Goal: Find specific page/section: Find specific page/section

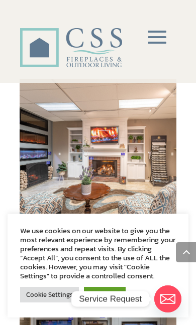
scroll to position [443, 0]
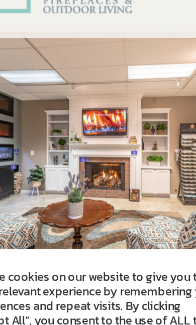
click at [60, 100] on img at bounding box center [98, 157] width 157 height 157
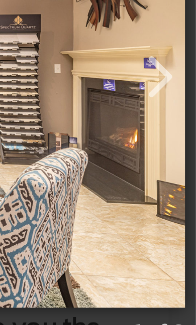
click at [173, 150] on button "button" at bounding box center [182, 159] width 18 height 18
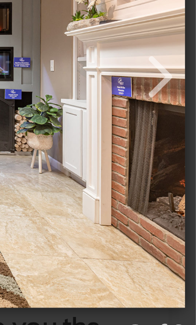
click at [173, 150] on button "button" at bounding box center [182, 159] width 18 height 18
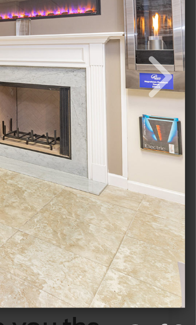
click at [173, 150] on button "button" at bounding box center [182, 159] width 18 height 18
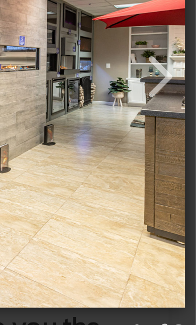
click at [173, 150] on button "button" at bounding box center [182, 159] width 18 height 18
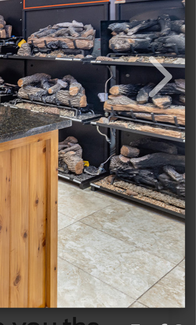
click at [173, 150] on button "button" at bounding box center [182, 159] width 18 height 18
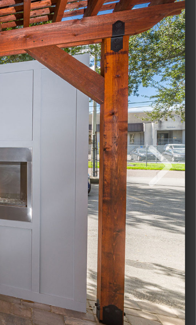
click at [173, 150] on button "button" at bounding box center [182, 159] width 18 height 18
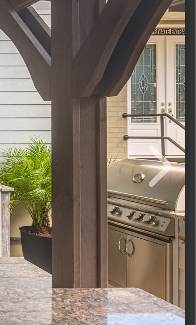
click at [173, 150] on button "button" at bounding box center [182, 159] width 18 height 18
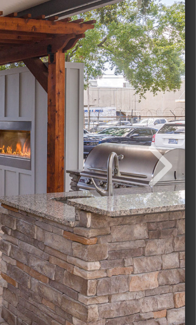
click at [173, 150] on button "button" at bounding box center [182, 159] width 18 height 18
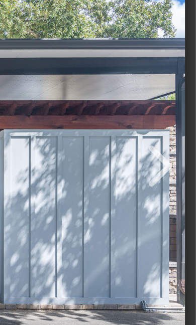
click at [173, 150] on button "button" at bounding box center [182, 159] width 18 height 18
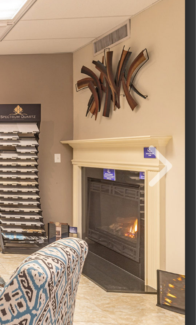
click at [173, 150] on button "button" at bounding box center [182, 159] width 18 height 18
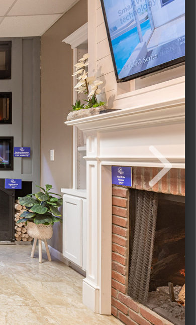
click at [173, 150] on button "button" at bounding box center [182, 159] width 18 height 18
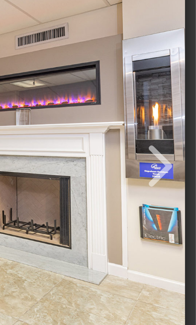
click at [173, 150] on button "button" at bounding box center [182, 159] width 18 height 18
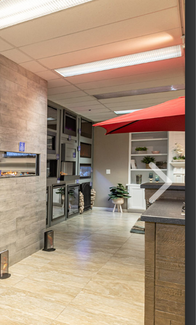
click at [173, 150] on button "button" at bounding box center [182, 159] width 18 height 18
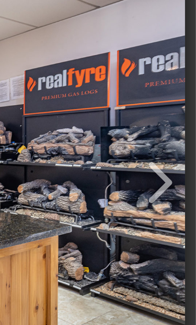
click at [173, 150] on button "button" at bounding box center [182, 159] width 18 height 18
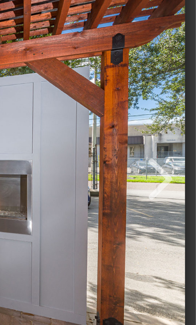
click at [39, 81] on img at bounding box center [98, 162] width 190 height 167
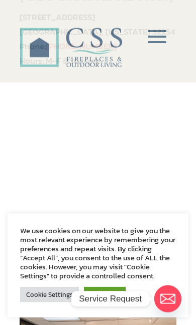
scroll to position [236, 0]
click at [177, 228] on div "We use cookies on our website to give you the most relevant experience by remem…" at bounding box center [98, 266] width 181 height 104
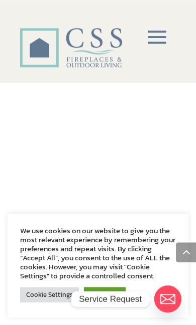
scroll to position [1921, 0]
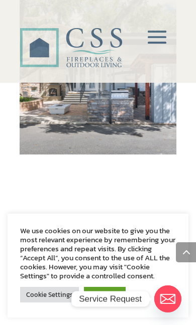
click at [160, 39] on span at bounding box center [157, 38] width 30 height 30
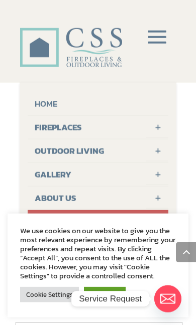
scroll to position [2154, 0]
